Goal: Task Accomplishment & Management: Use online tool/utility

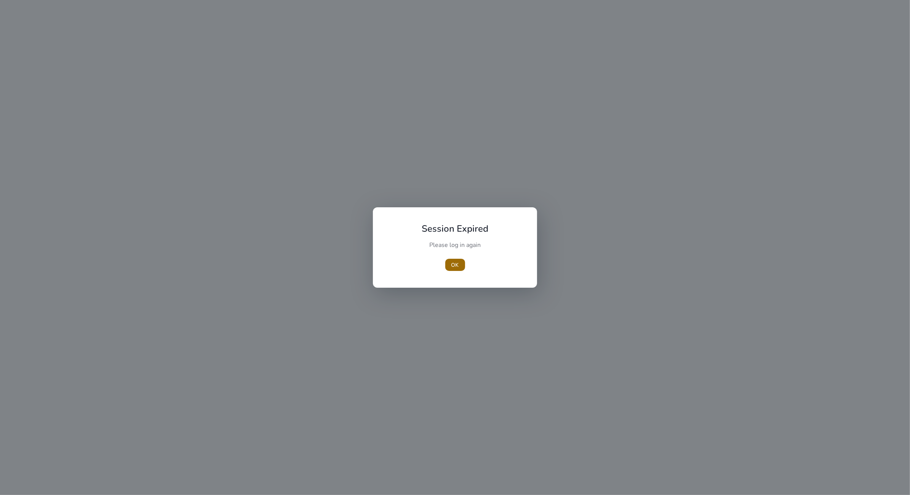
click at [456, 268] on span "OK" at bounding box center [455, 265] width 8 height 8
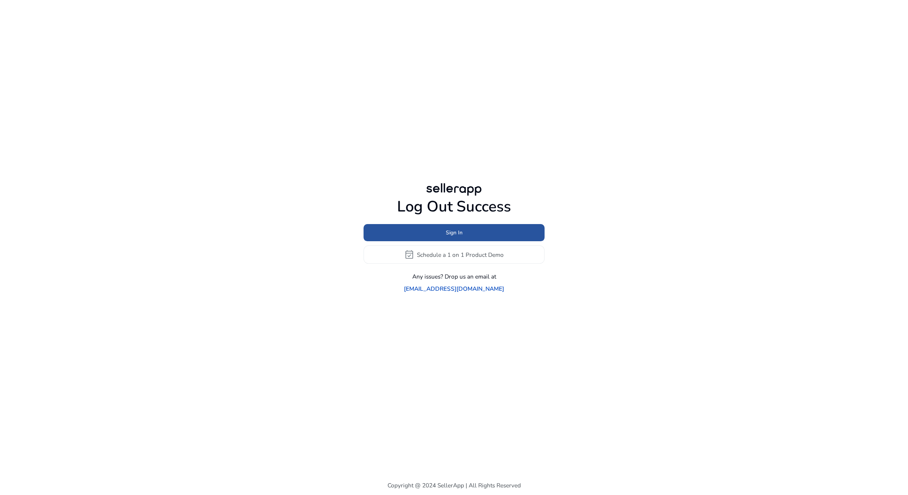
click at [475, 242] on span at bounding box center [453, 233] width 181 height 18
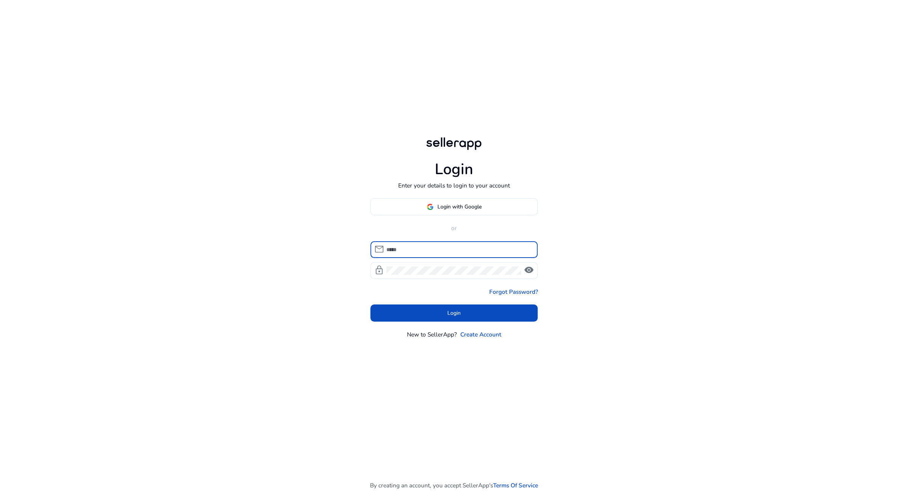
type input "**********"
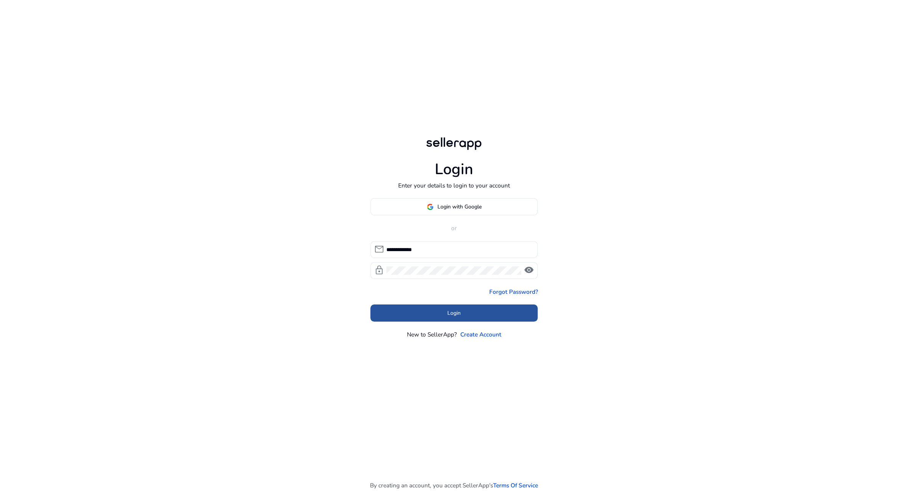
click at [422, 309] on span at bounding box center [454, 313] width 168 height 18
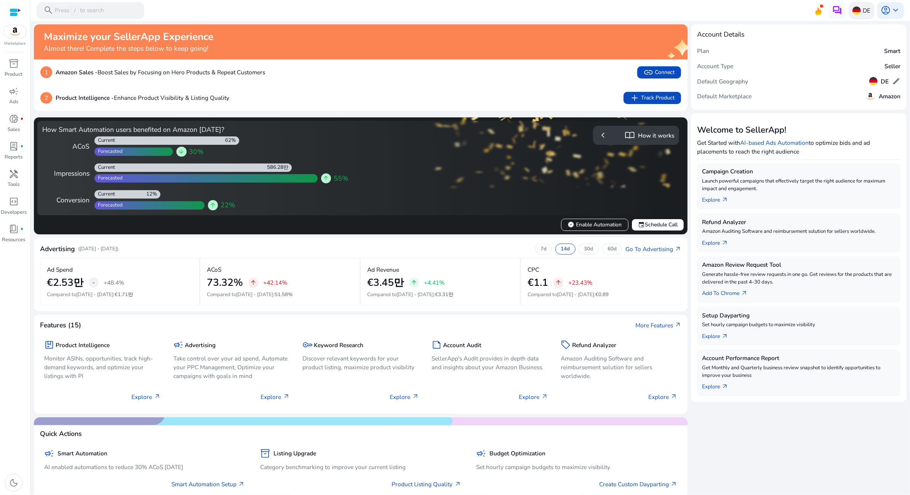
click at [863, 10] on p "DE" at bounding box center [867, 10] width 8 height 13
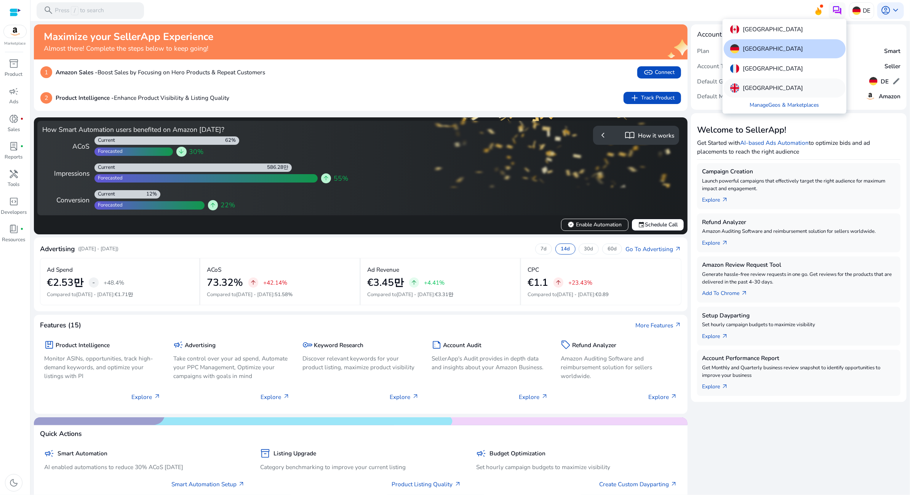
click at [765, 80] on div "[GEOGRAPHIC_DATA]" at bounding box center [785, 87] width 122 height 19
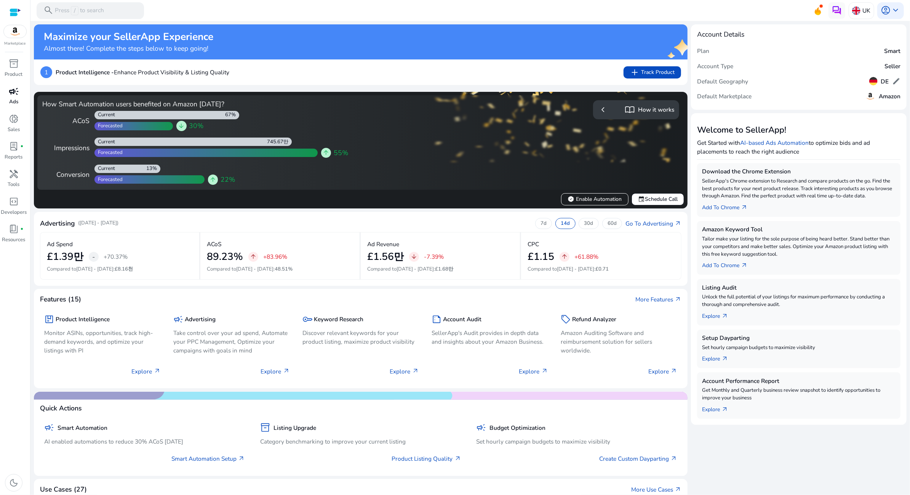
click at [14, 102] on p "Ads" at bounding box center [13, 102] width 9 height 8
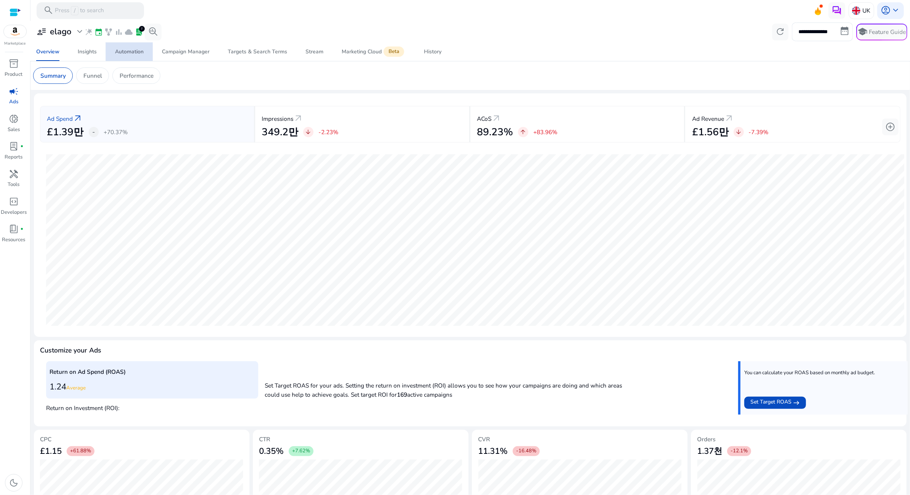
click at [123, 51] on div "Automation" at bounding box center [129, 51] width 29 height 5
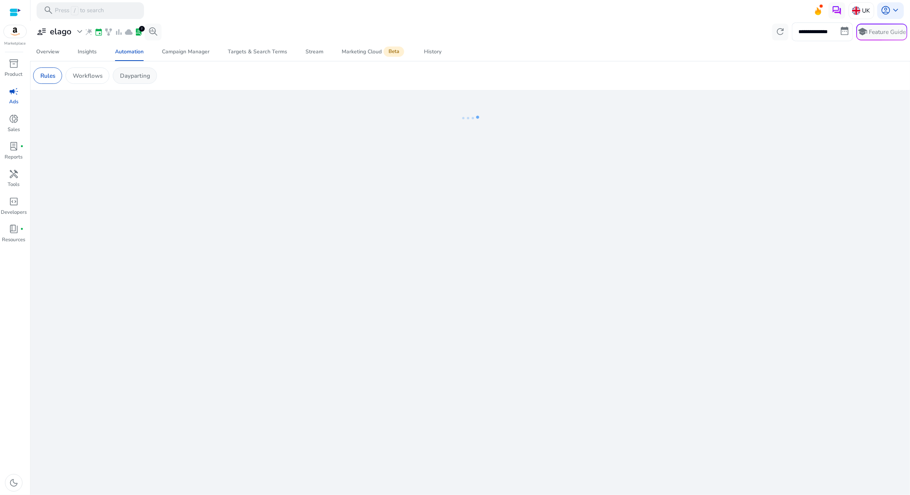
click at [135, 78] on p "Dayparting" at bounding box center [135, 75] width 30 height 9
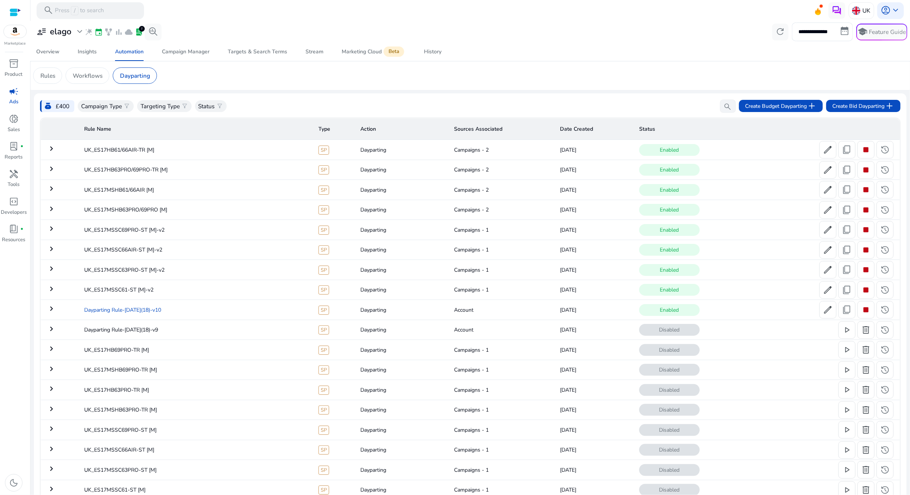
click at [181, 308] on td "Dayparting Rule-[DATE](18)-v10" at bounding box center [195, 310] width 234 height 20
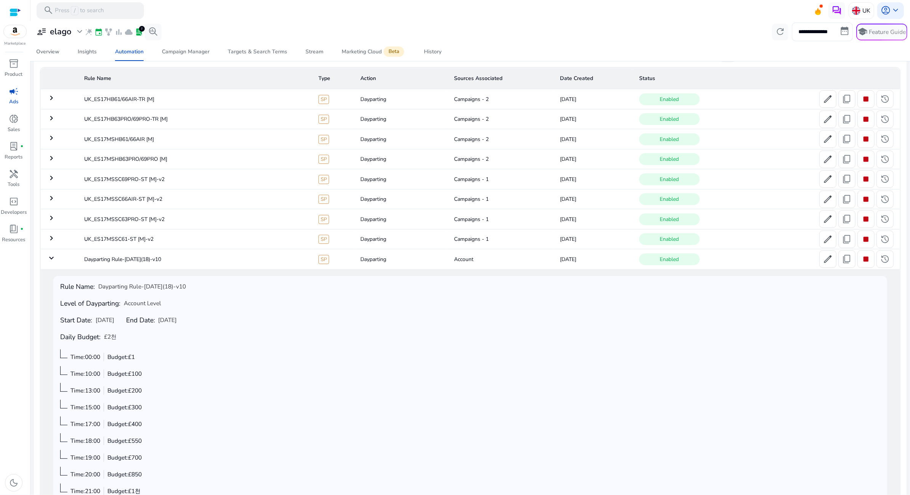
scroll to position [9, 0]
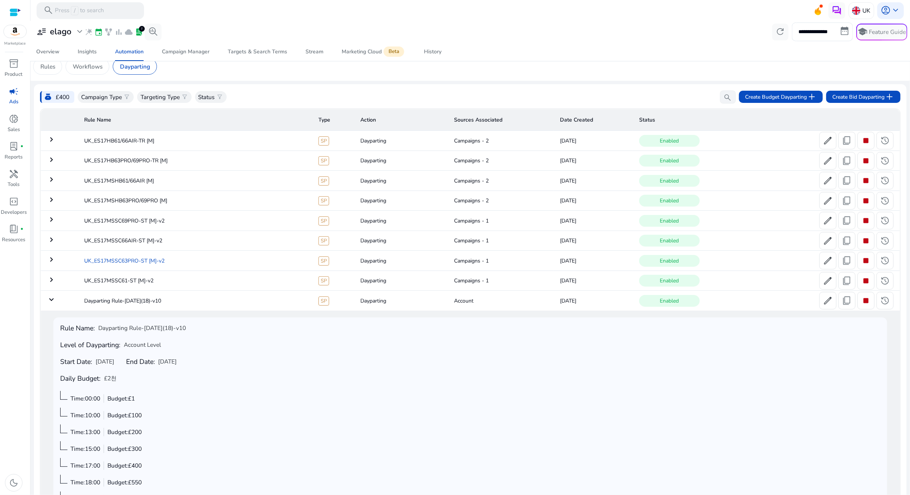
click at [169, 262] on td "UK_ES17MSSC63PRO-ST [M]-v2" at bounding box center [195, 261] width 234 height 20
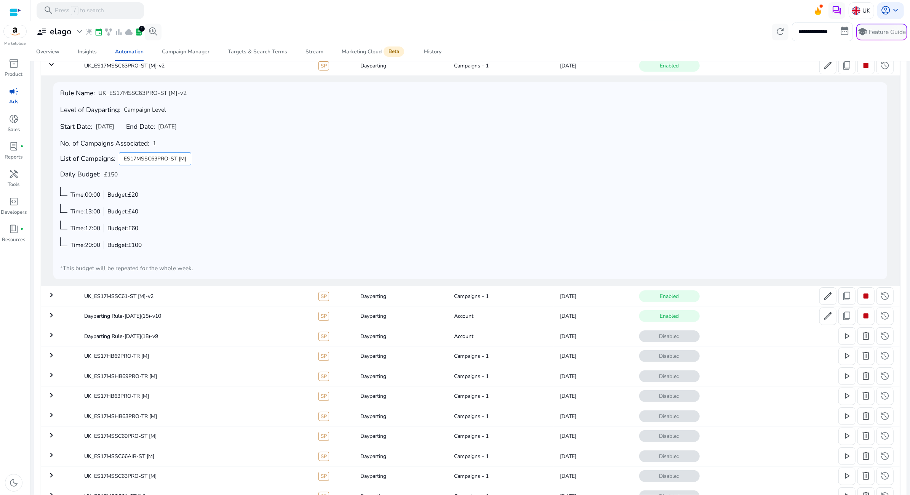
scroll to position [105, 0]
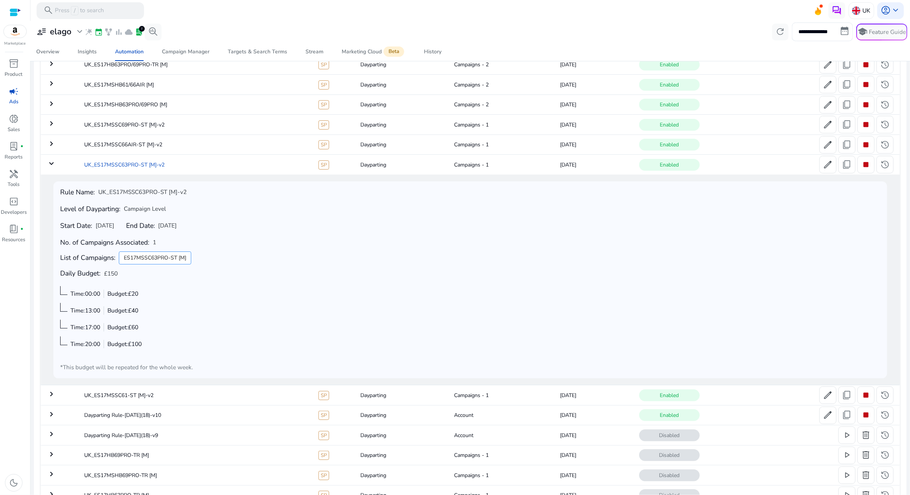
click at [190, 163] on td "UK_ES17MSSC63PRO-ST [M]-v2" at bounding box center [195, 165] width 234 height 20
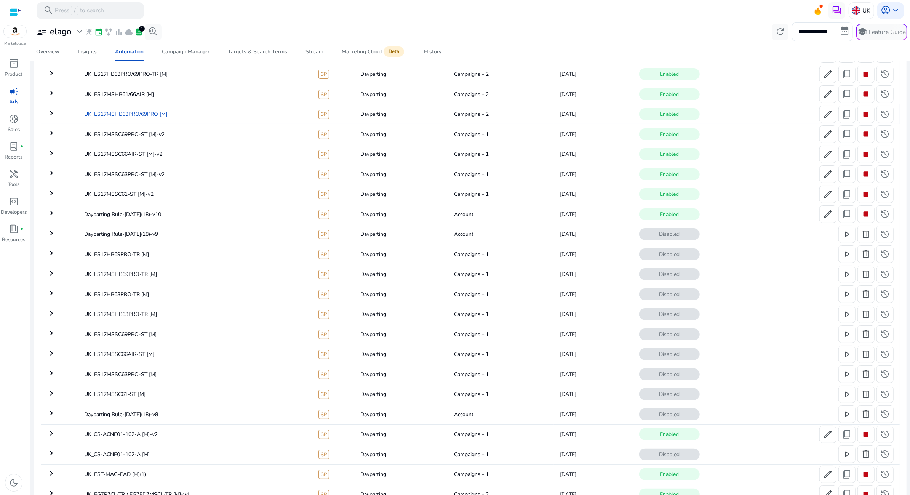
scroll to position [93, 0]
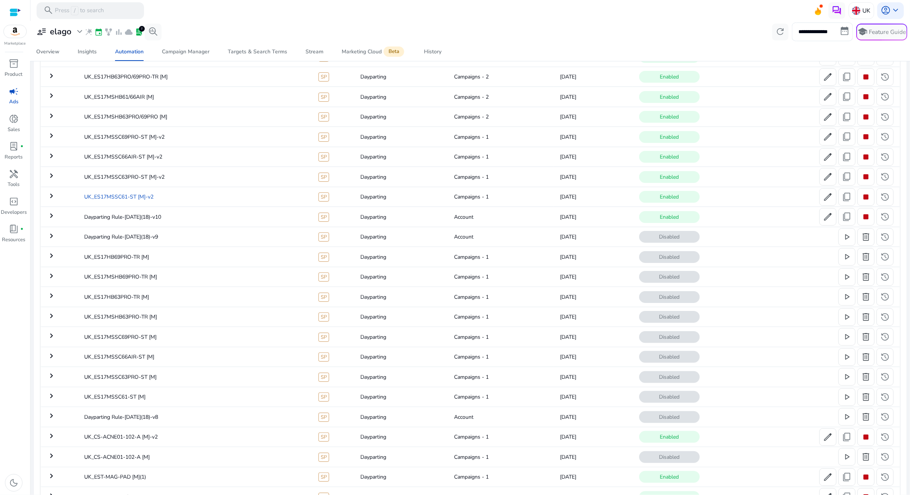
click at [181, 198] on td "UK_ES17MSSC61-ST [M]-v2" at bounding box center [195, 197] width 234 height 20
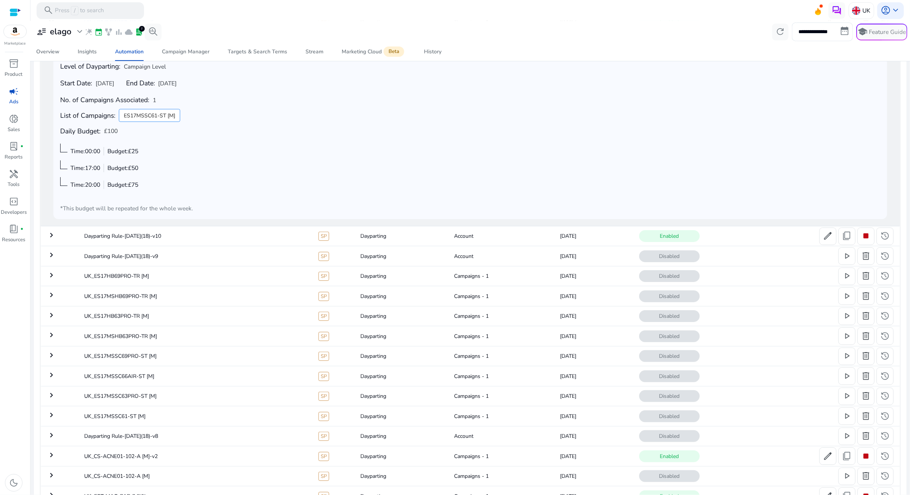
scroll to position [280, 0]
